Goal: Task Accomplishment & Management: Complete application form

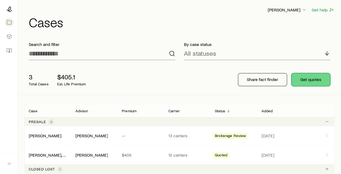
click at [303, 77] on button "Get quotes" at bounding box center [311, 79] width 39 height 13
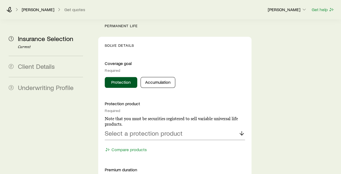
scroll to position [232, 0]
click at [124, 129] on p "Select a protection product" at bounding box center [144, 133] width 78 height 8
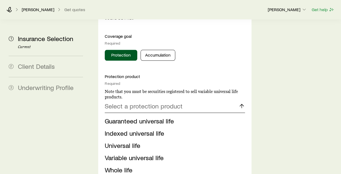
scroll to position [260, 0]
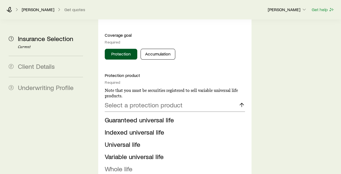
click at [127, 165] on span "Whole life" at bounding box center [119, 169] width 28 height 8
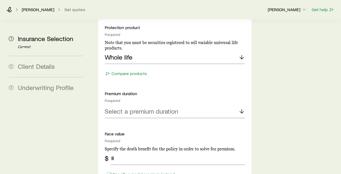
scroll to position [308, 0]
click at [124, 105] on div "Select a premium duration" at bounding box center [175, 111] width 140 height 13
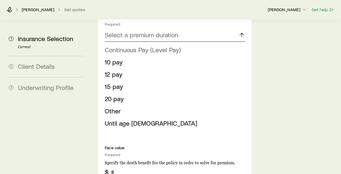
scroll to position [337, 0]
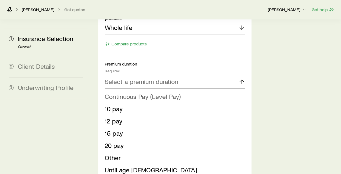
click at [150, 92] on span "Continuous Pay (Level Pay)" at bounding box center [143, 96] width 76 height 8
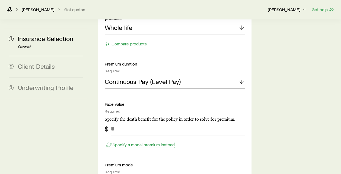
click at [118, 142] on p "Specify a modal premium instead" at bounding box center [144, 144] width 62 height 5
click at [126, 122] on input "tel" at bounding box center [178, 128] width 134 height 13
type input "***"
click at [210, 135] on div "Specify a face value instead" at bounding box center [175, 142] width 140 height 14
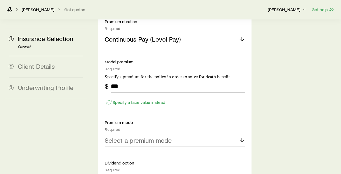
scroll to position [380, 0]
click at [172, 133] on div "Select a premium mode" at bounding box center [175, 139] width 140 height 13
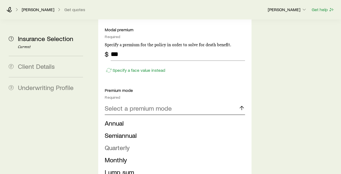
scroll to position [412, 0]
click at [121, 155] on span "Monthly" at bounding box center [116, 159] width 22 height 8
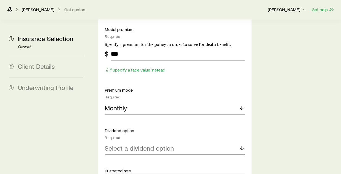
click at [129, 144] on p "Select a dividend option" at bounding box center [139, 148] width 69 height 8
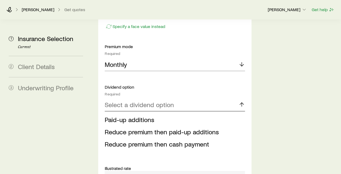
scroll to position [456, 0]
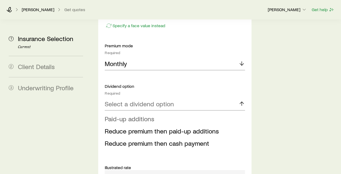
click at [143, 114] on span "Paid-up additions" at bounding box center [130, 118] width 50 height 8
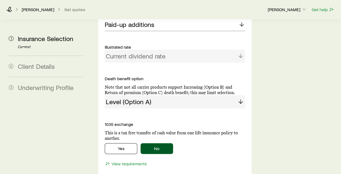
scroll to position [535, 0]
click at [185, 96] on div "Level (Option A)" at bounding box center [175, 102] width 140 height 13
click at [240, 96] on div "Level (Option A)" at bounding box center [175, 102] width 140 height 13
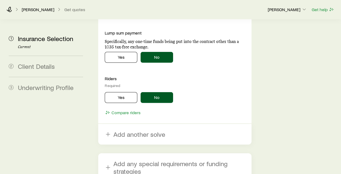
scroll to position [715, 0]
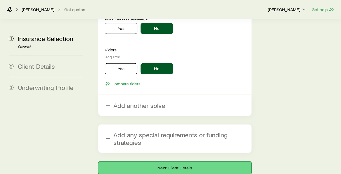
click at [193, 161] on button "Next: Client Details" at bounding box center [174, 167] width 153 height 13
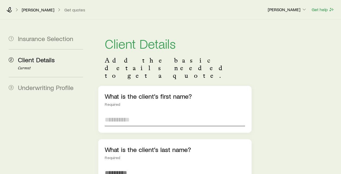
click at [145, 113] on input "text" at bounding box center [175, 119] width 140 height 13
type input "***"
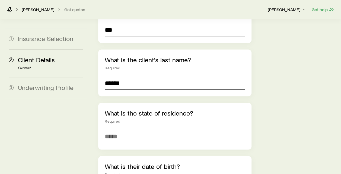
scroll to position [90, 0]
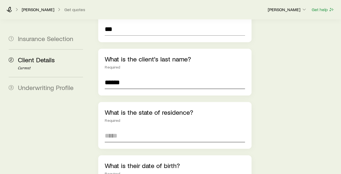
type input "******"
click at [126, 129] on input at bounding box center [175, 135] width 140 height 13
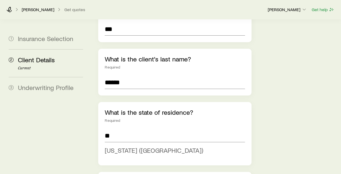
click at [129, 146] on span "[US_STATE] ([GEOGRAPHIC_DATA])" at bounding box center [154, 150] width 99 height 8
type input "**********"
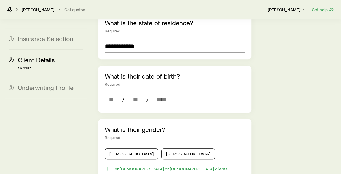
scroll to position [180, 0]
click at [115, 93] on input at bounding box center [111, 99] width 13 height 13
type input "**"
type input "****"
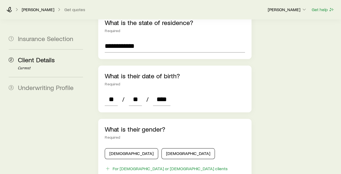
click at [95, 99] on div "**********" at bounding box center [175, 110] width 162 height 543
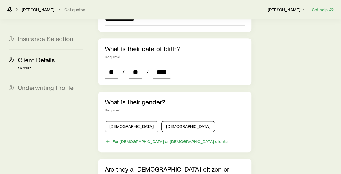
scroll to position [209, 0]
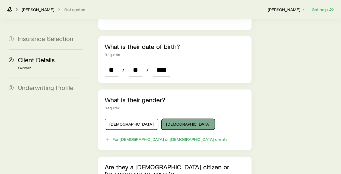
click at [162, 119] on button "[DEMOGRAPHIC_DATA]" at bounding box center [189, 124] width 54 height 11
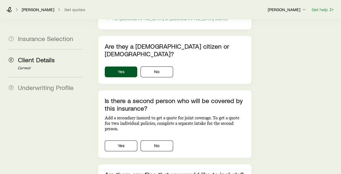
scroll to position [342, 0]
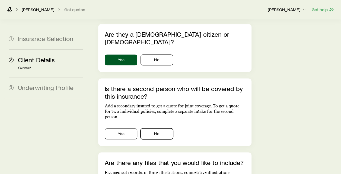
click at [148, 128] on button "No" at bounding box center [157, 133] width 33 height 11
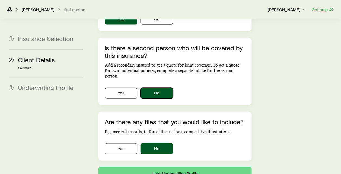
scroll to position [396, 0]
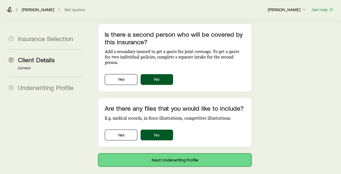
click at [164, 153] on button "Next: Underwriting Profile" at bounding box center [174, 159] width 153 height 13
